Goal: Task Accomplishment & Management: Manage account settings

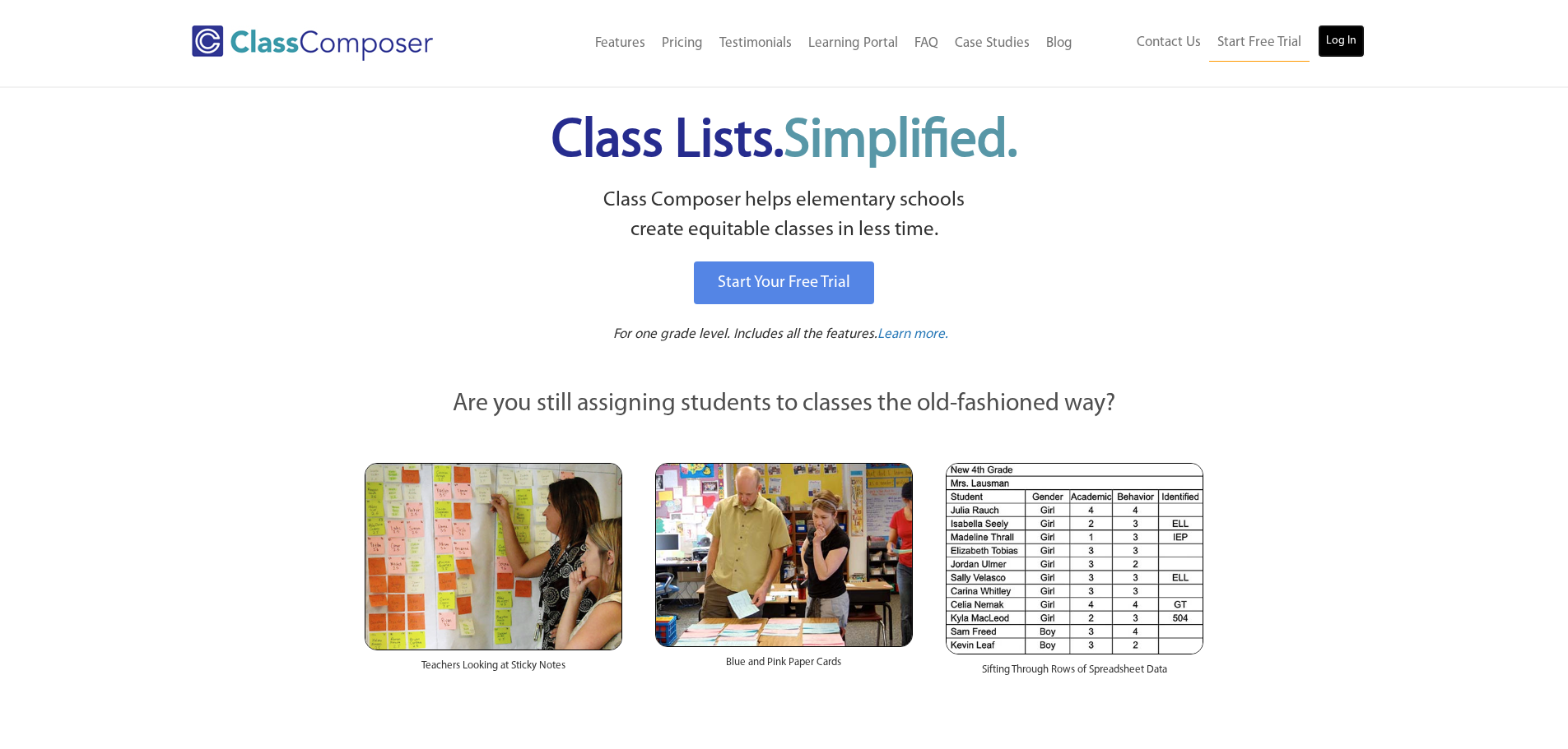
drag, startPoint x: 0, startPoint y: 0, endPoint x: 1346, endPoint y: 37, distance: 1346.5
click at [1346, 37] on link "Log In" at bounding box center [1341, 41] width 47 height 33
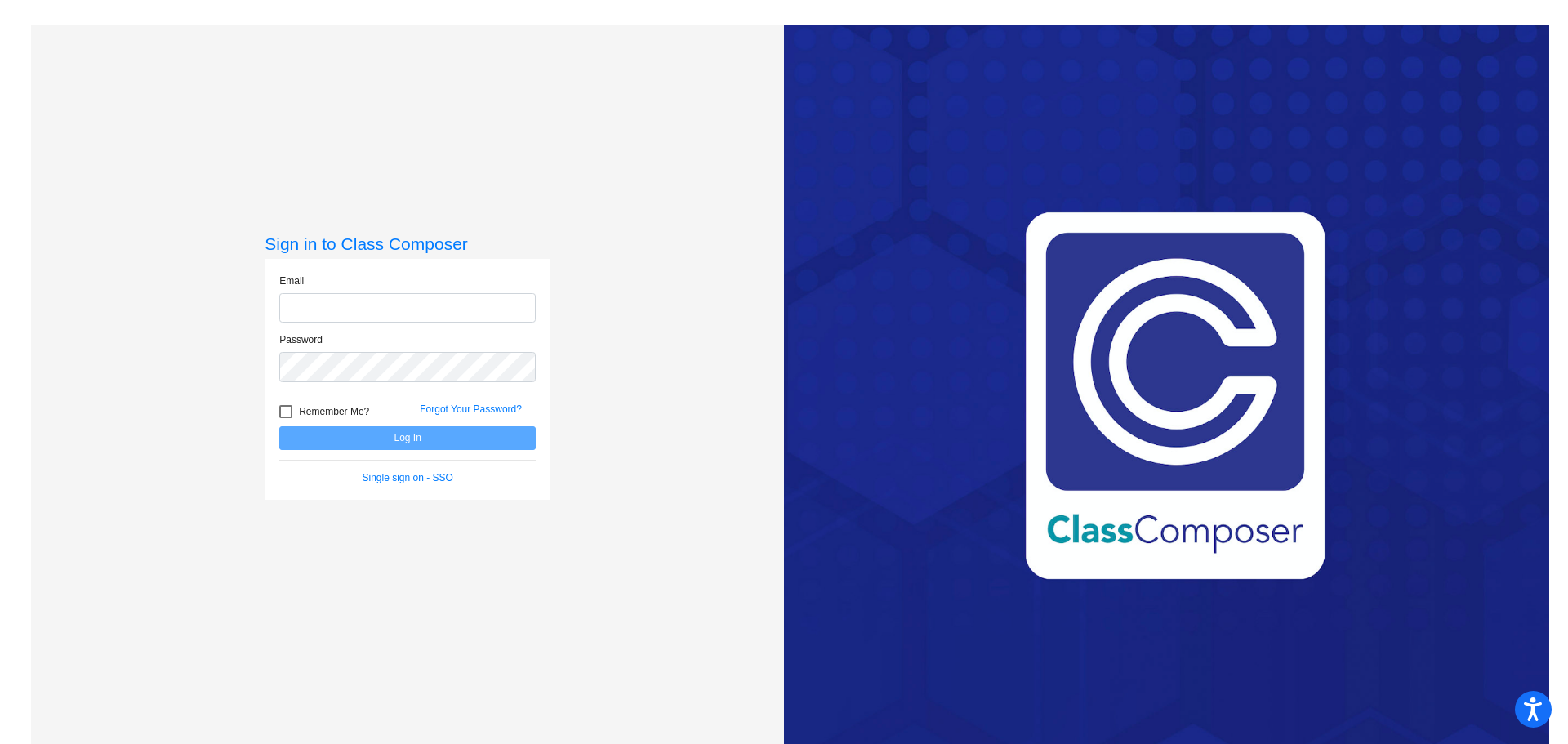
type input "[EMAIL_ADDRESS][DOMAIN_NAME]"
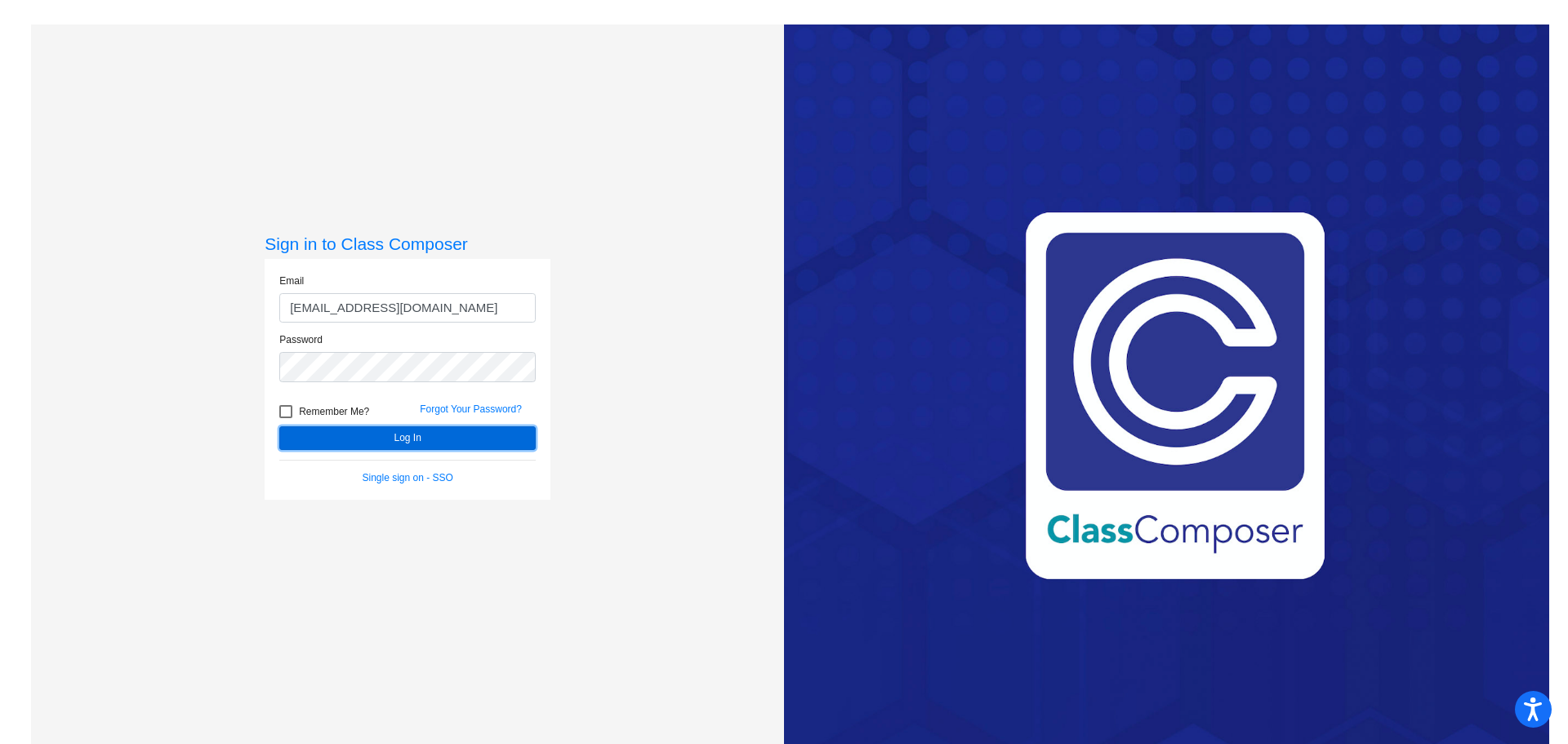
click at [395, 430] on button "Log In" at bounding box center [407, 437] width 257 height 24
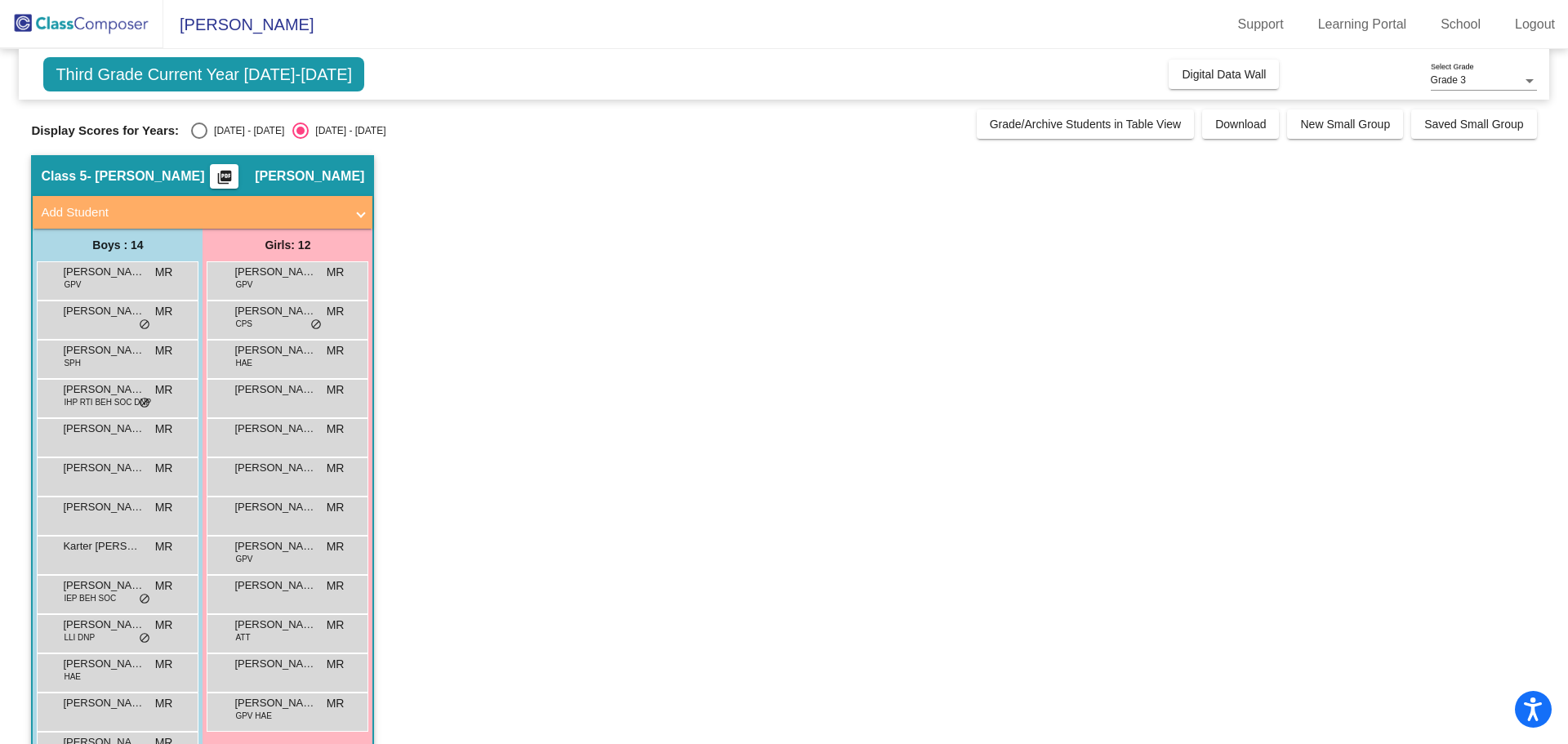
click at [189, 134] on div "Display Scores for Years: [DATE] - [DATE] [DATE] - [DATE]" at bounding box center [499, 130] width 936 height 16
click at [195, 131] on div "Select an option" at bounding box center [198, 130] width 16 height 16
click at [198, 139] on input "[DATE] - [DATE]" at bounding box center [198, 139] width 1 height 1
radio input "true"
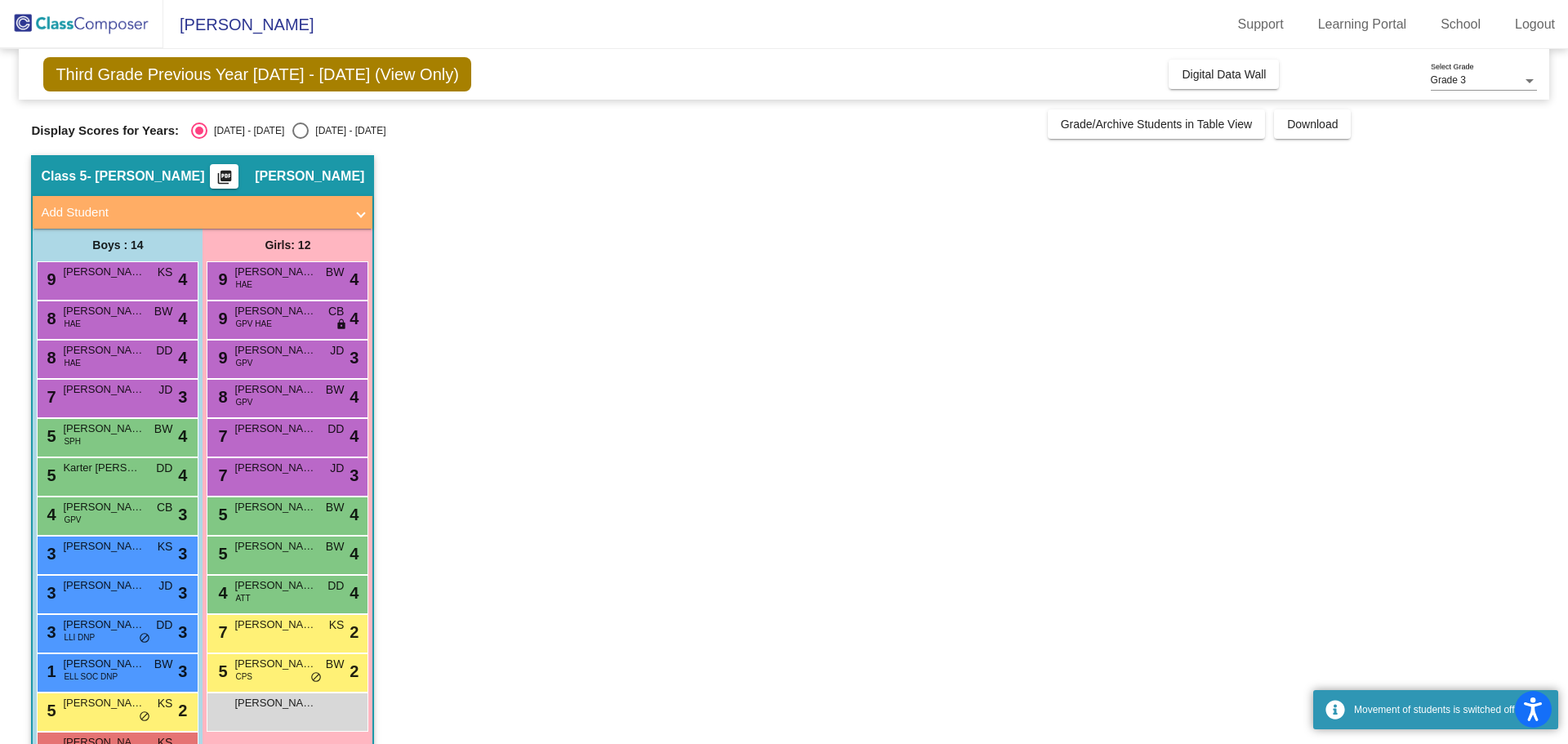
scroll to position [92, 0]
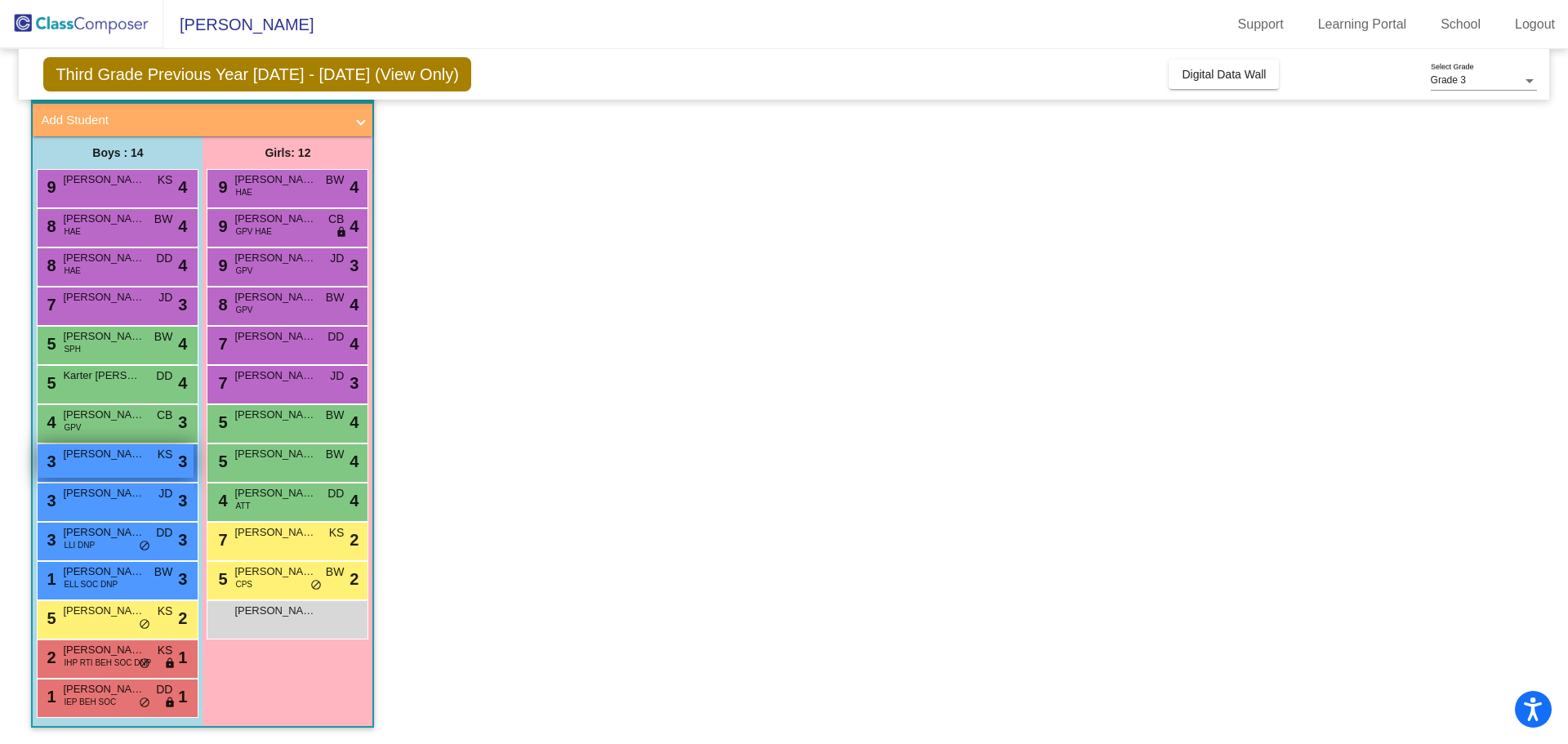
click at [131, 472] on div "3 [PERSON_NAME] KS lock do_not_disturb_alt 3" at bounding box center [116, 461] width 156 height 34
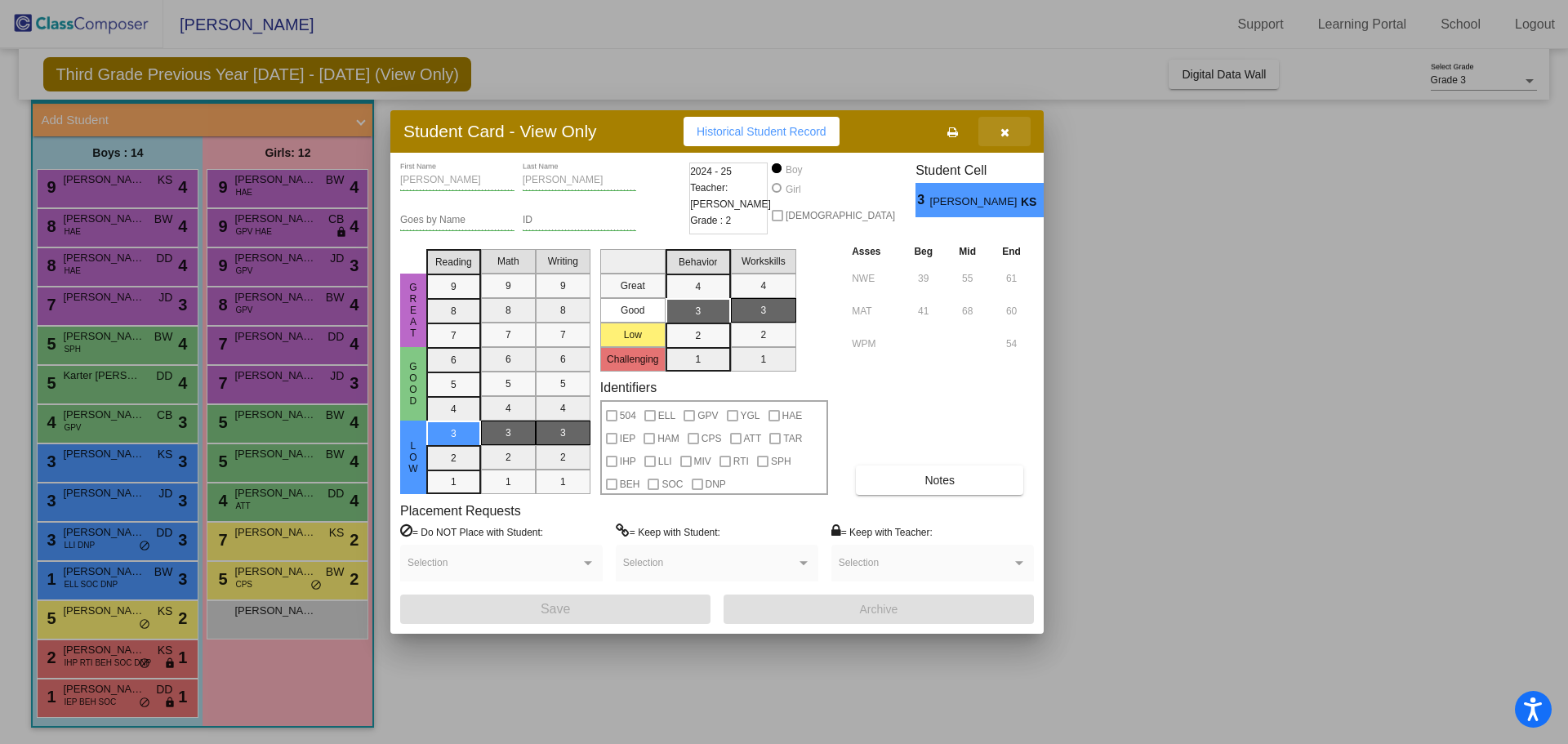
click at [1018, 124] on button "button" at bounding box center [1004, 131] width 53 height 29
